Goal: Transaction & Acquisition: Purchase product/service

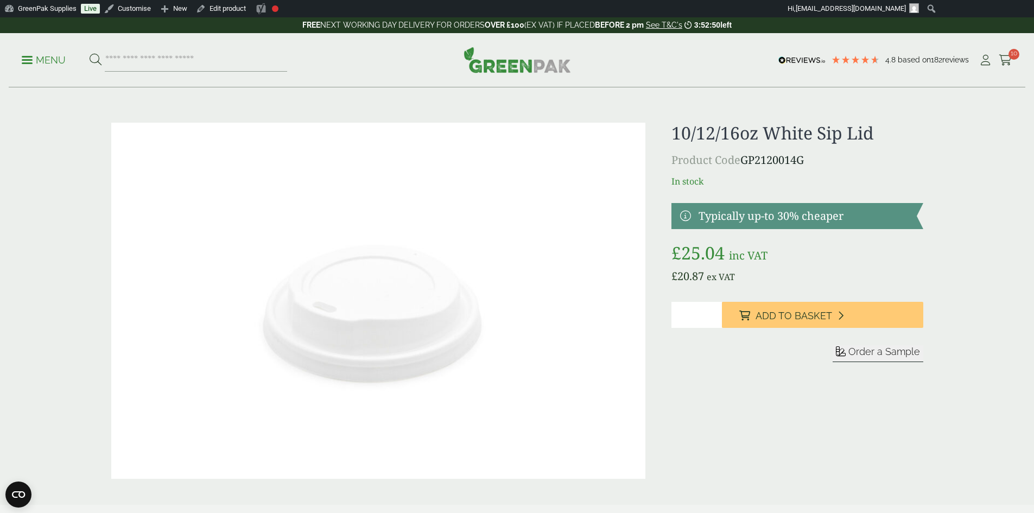
drag, startPoint x: 0, startPoint y: 0, endPoint x: 478, endPoint y: 57, distance: 481.6
click at [478, 57] on img at bounding box center [517, 60] width 107 height 26
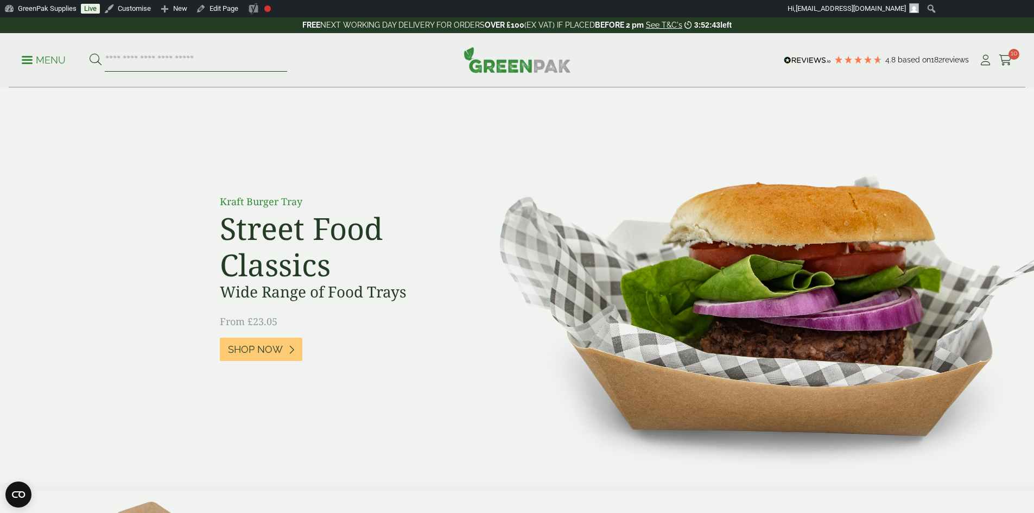
click at [236, 61] on input "search" at bounding box center [196, 60] width 182 height 23
drag, startPoint x: 201, startPoint y: 60, endPoint x: 155, endPoint y: 58, distance: 46.2
click at [155, 58] on input "search" at bounding box center [196, 60] width 182 height 23
click at [157, 62] on input "search" at bounding box center [196, 60] width 182 height 23
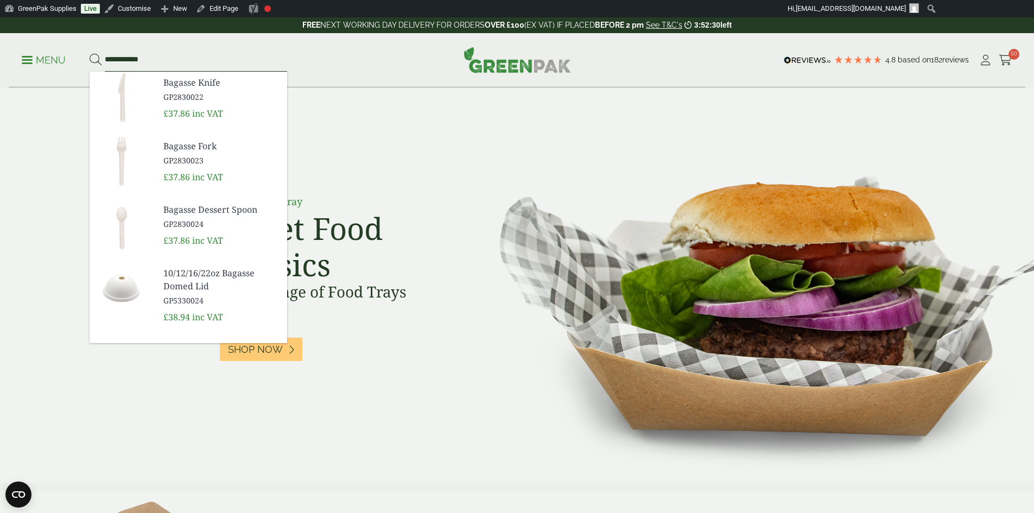
type input "**********"
click at [90, 53] on button at bounding box center [96, 60] width 12 height 14
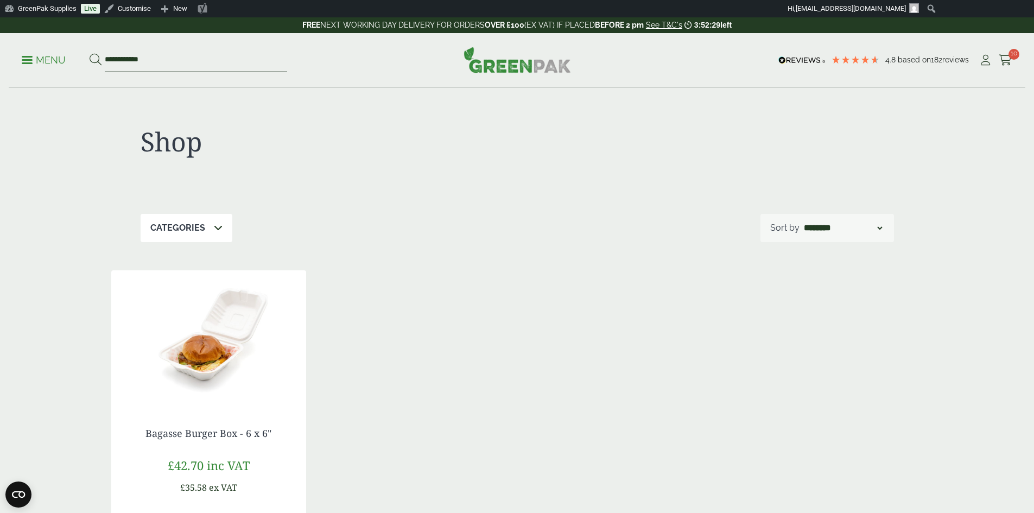
click at [199, 365] on img at bounding box center [208, 338] width 195 height 136
